Goal: Information Seeking & Learning: Learn about a topic

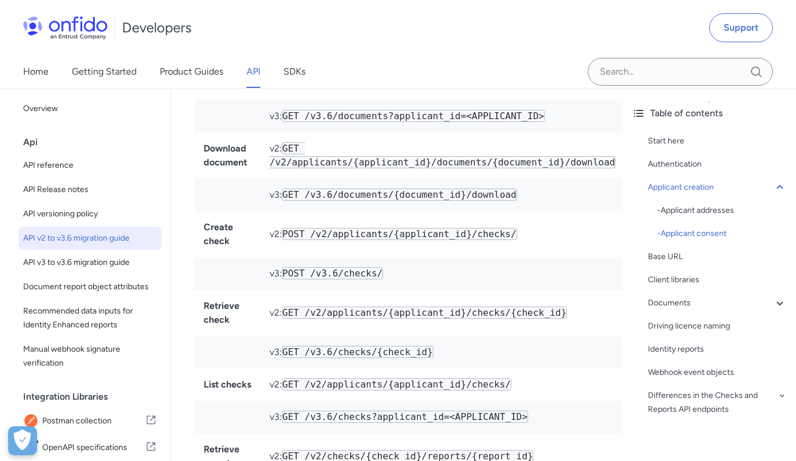
scroll to position [1081, 0]
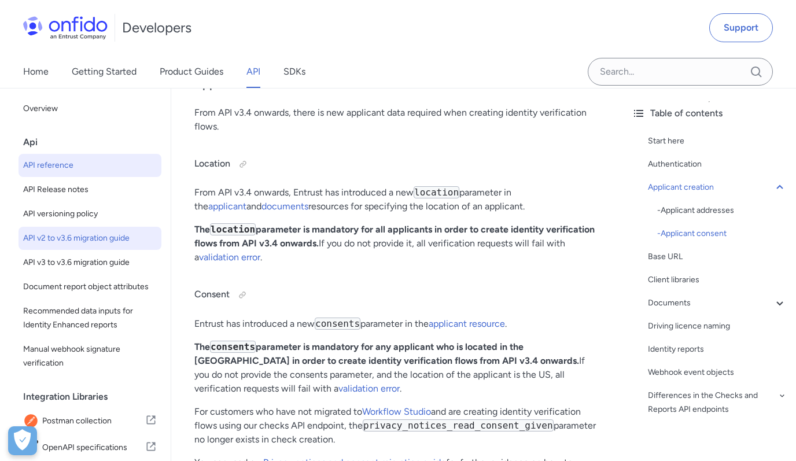
click at [42, 167] on span "API reference" at bounding box center [90, 166] width 134 height 14
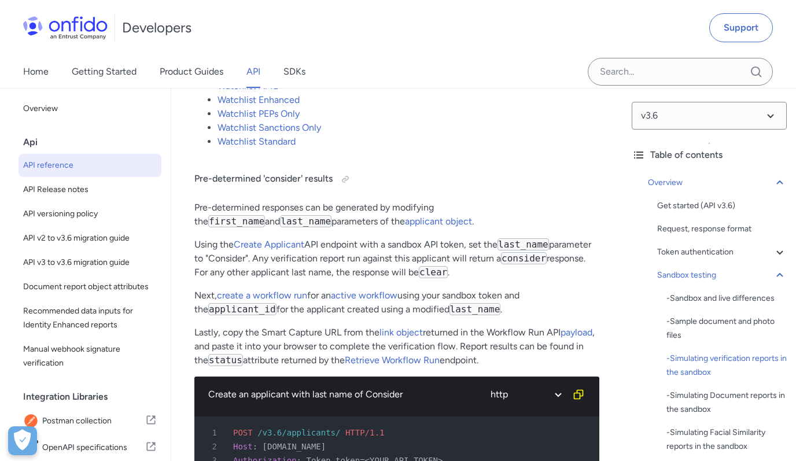
scroll to position [2890, 0]
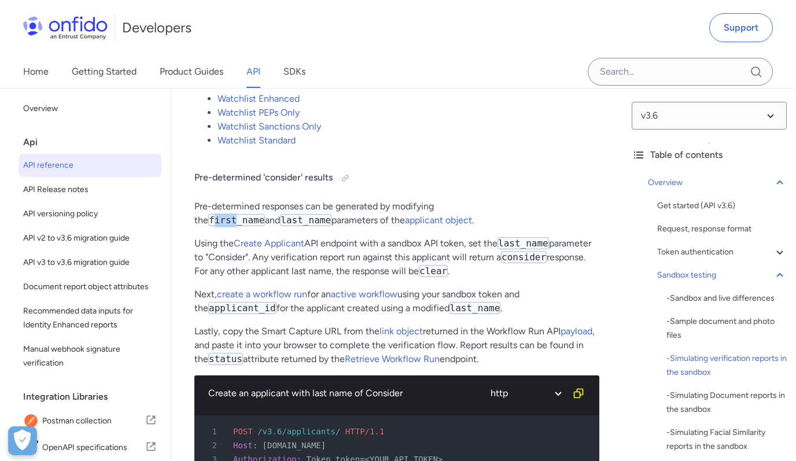
drag, startPoint x: 462, startPoint y: 220, endPoint x: 481, endPoint y: 220, distance: 19.1
click at [265, 220] on code "first_name" at bounding box center [236, 220] width 57 height 12
click at [265, 219] on code "first_name" at bounding box center [236, 220] width 57 height 12
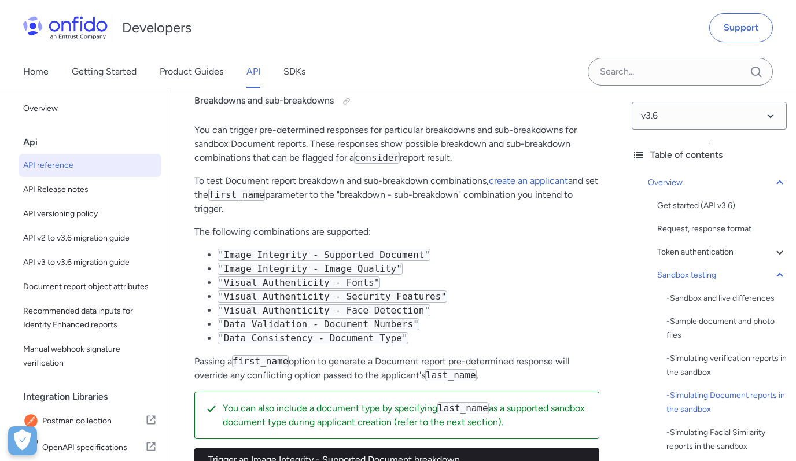
scroll to position [3560, 0]
